Goal: Transaction & Acquisition: Purchase product/service

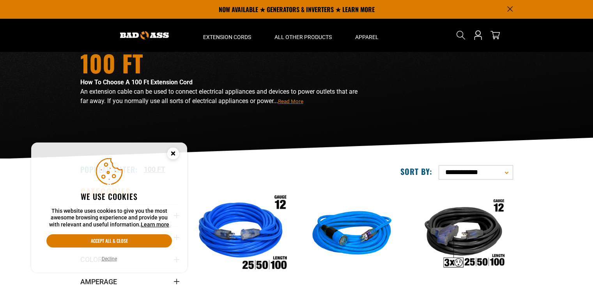
click at [275, 262] on img at bounding box center [240, 234] width 109 height 100
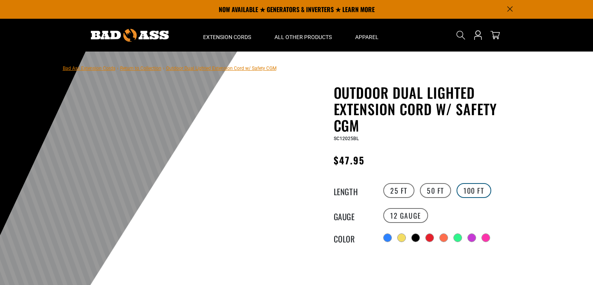
click at [479, 191] on label "100 FT" at bounding box center [474, 190] width 35 height 15
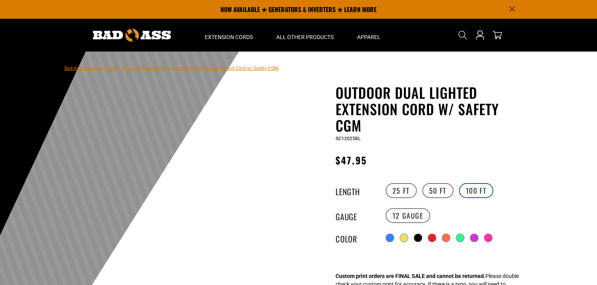
click at [473, 188] on label "100 FT" at bounding box center [476, 190] width 35 height 15
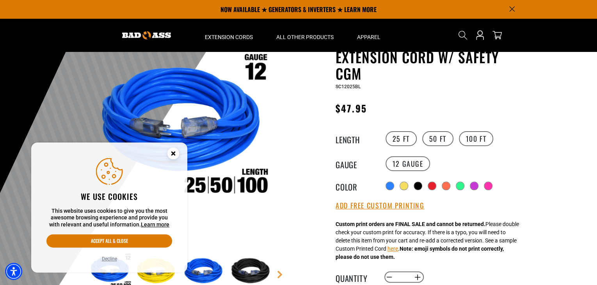
scroll to position [39, 0]
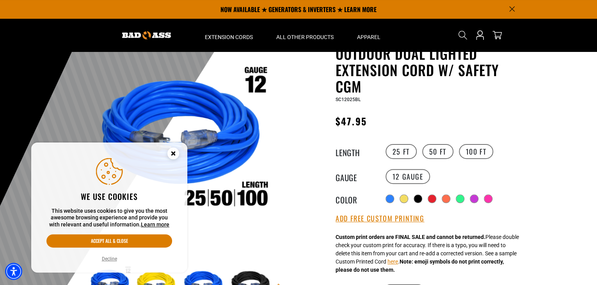
click at [546, 172] on div at bounding box center [298, 203] width 597 height 382
click at [172, 152] on circle "Close this option" at bounding box center [173, 153] width 12 height 12
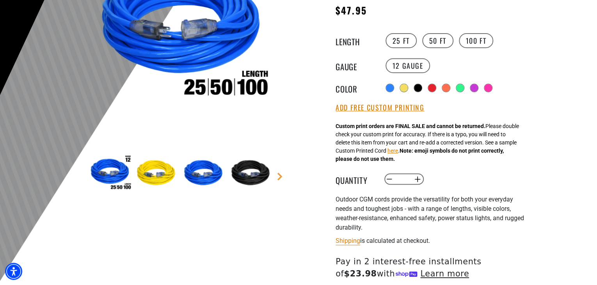
scroll to position [156, 0]
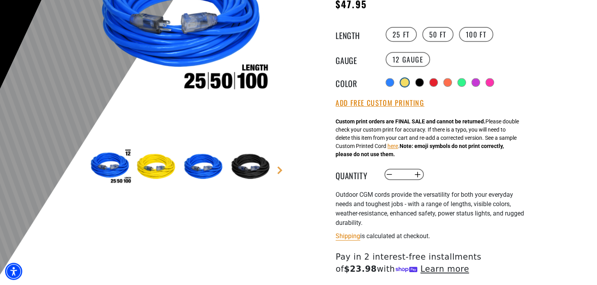
click at [404, 81] on div at bounding box center [404, 82] width 8 height 8
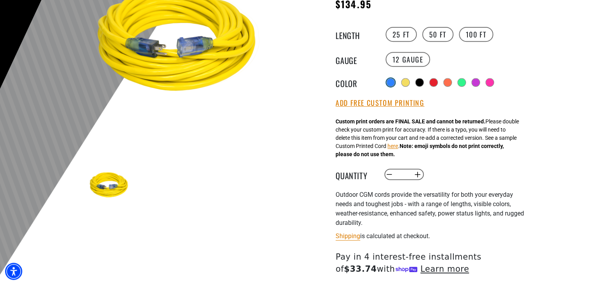
click at [390, 80] on div at bounding box center [390, 82] width 8 height 8
